Goal: Task Accomplishment & Management: Manage account settings

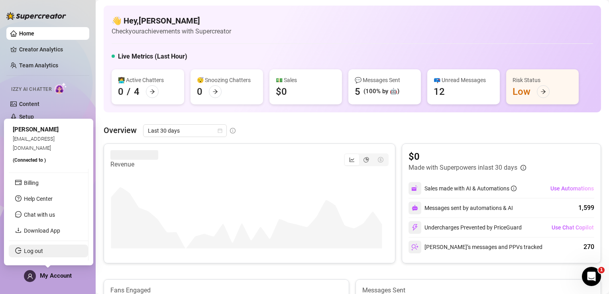
click at [43, 248] on link "Log out" at bounding box center [33, 251] width 19 height 6
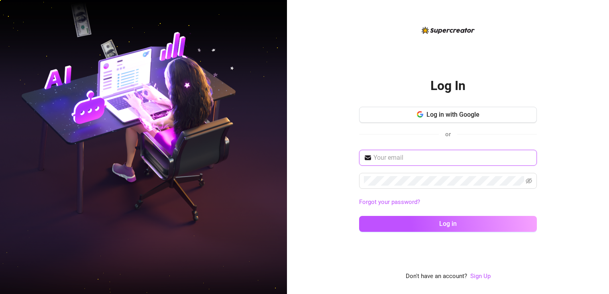
click at [392, 161] on input "text" at bounding box center [452, 158] width 159 height 10
type input "[EMAIL_ADDRESS][DOMAIN_NAME]"
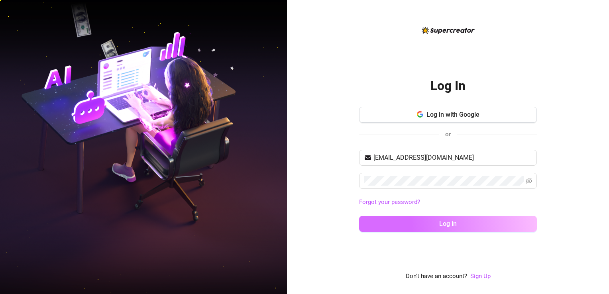
click at [399, 226] on button "Log in" at bounding box center [448, 224] width 178 height 16
